Goal: Task Accomplishment & Management: Manage account settings

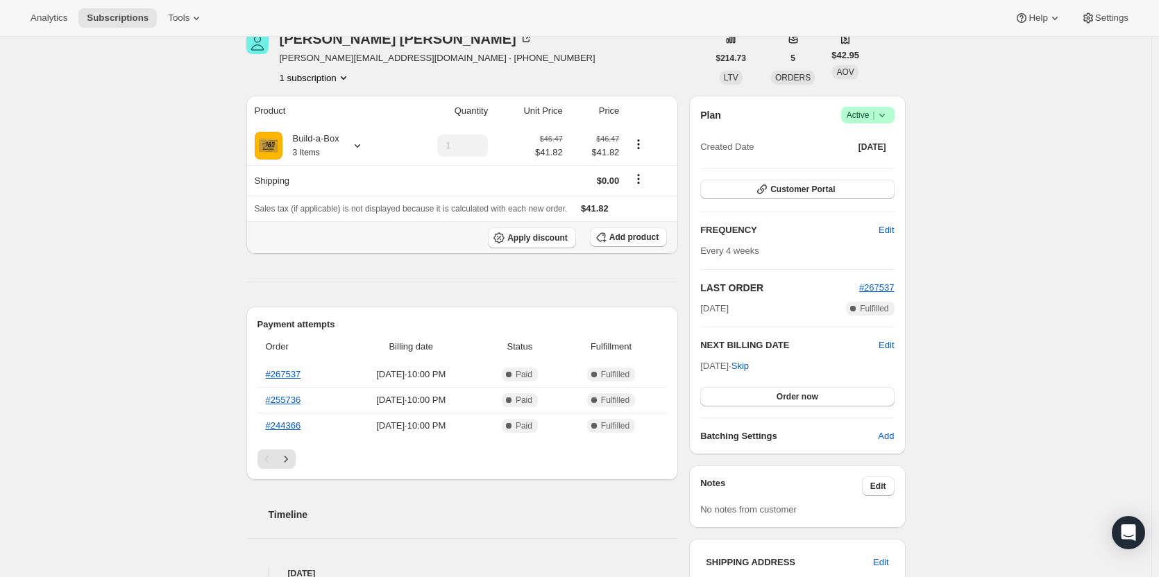
scroll to position [69, 0]
click at [884, 112] on icon at bounding box center [882, 115] width 14 height 14
click at [877, 164] on span "Cancel subscription" at bounding box center [872, 165] width 78 height 10
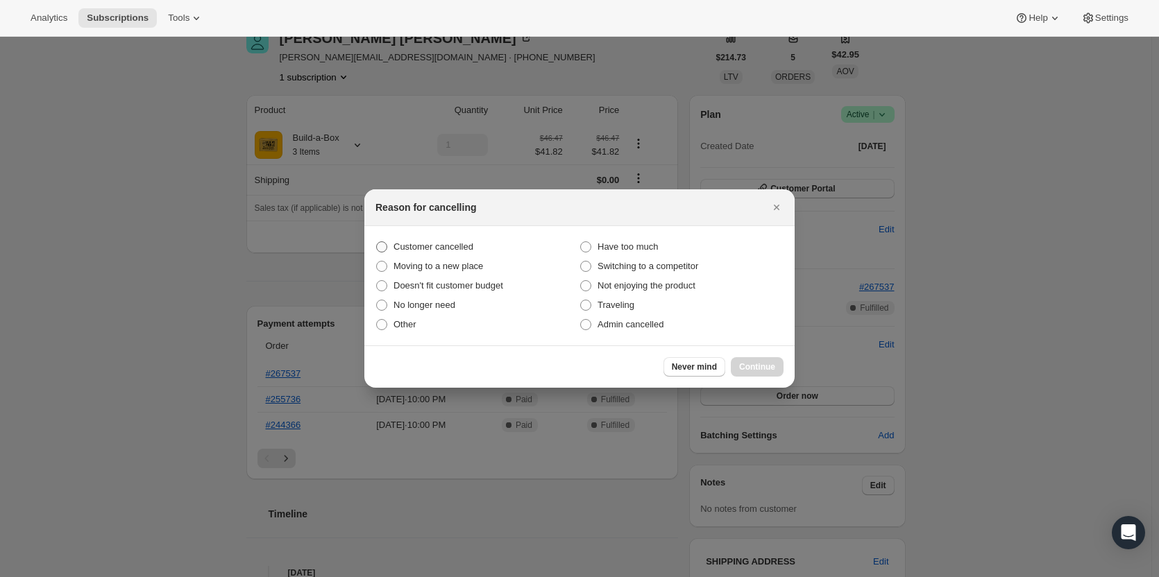
click at [471, 248] on span "Customer cancelled" at bounding box center [434, 247] width 80 height 10
click at [377, 242] on input "Customer cancelled" at bounding box center [376, 242] width 1 height 1
radio input "true"
click at [770, 368] on span "Continue" at bounding box center [757, 367] width 36 height 11
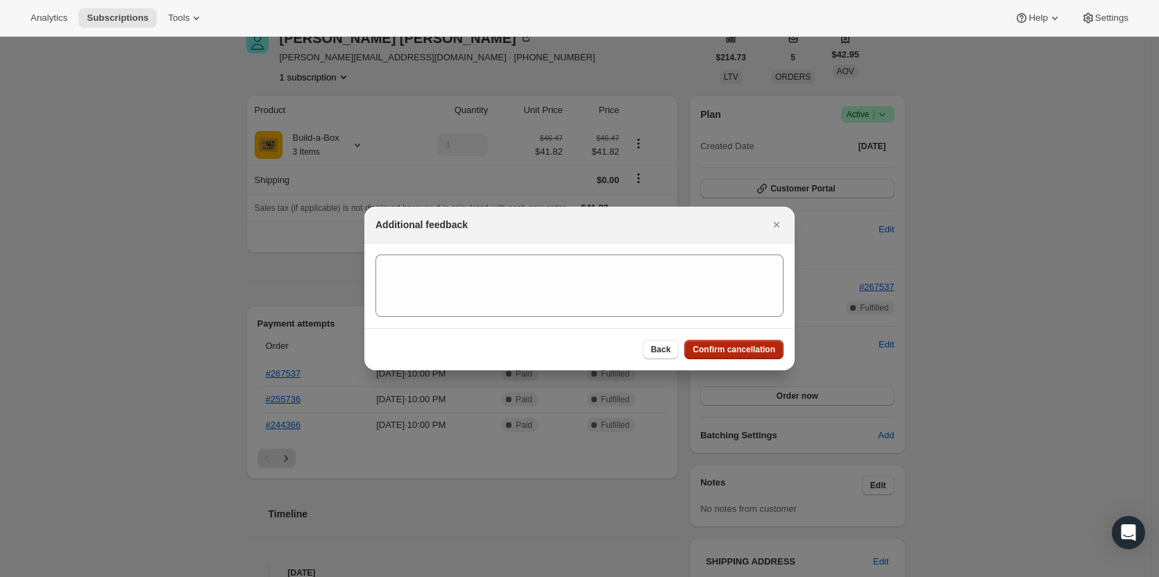
click at [752, 348] on span "Confirm cancellation" at bounding box center [734, 349] width 83 height 11
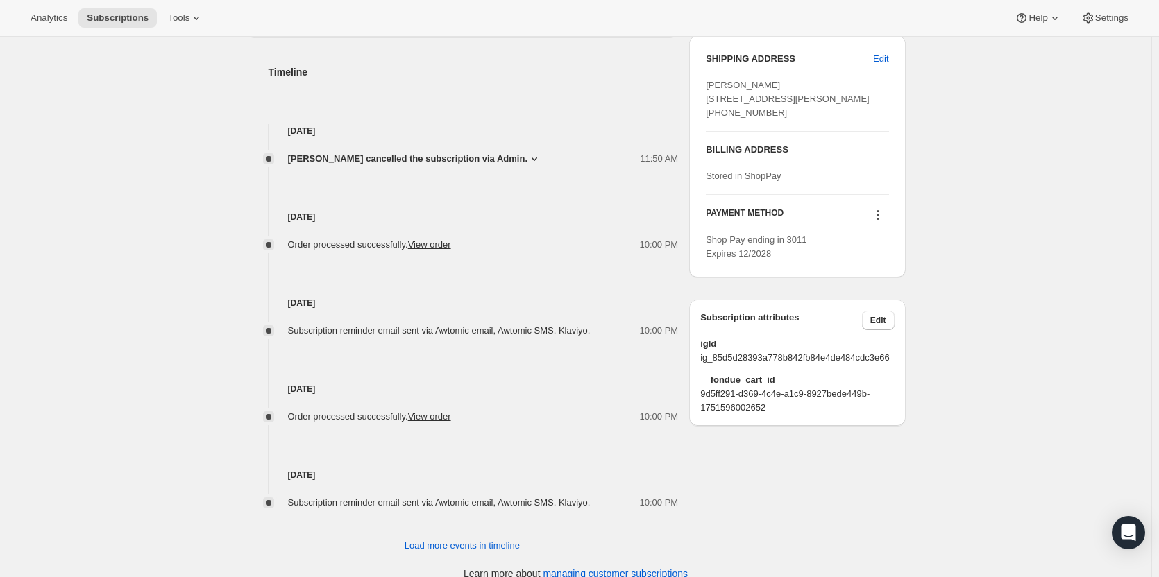
scroll to position [592, 0]
